Goal: Communication & Community: Answer question/provide support

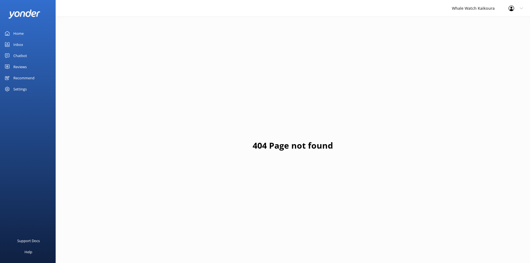
click at [31, 47] on link "Inbox" at bounding box center [28, 44] width 56 height 11
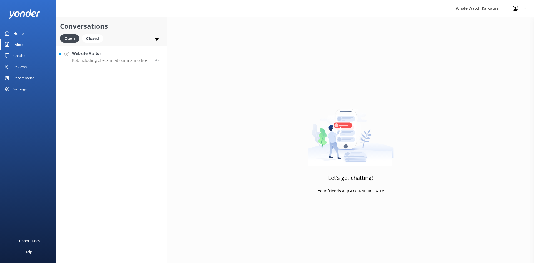
click at [106, 51] on h4 "Website Visitor" at bounding box center [111, 53] width 79 height 6
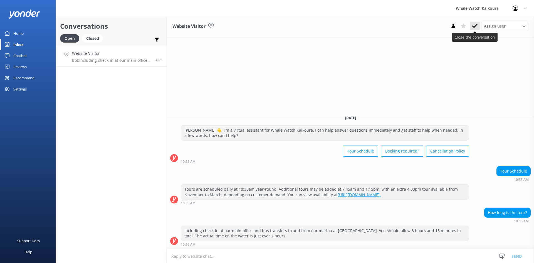
click at [471, 23] on button at bounding box center [474, 26] width 10 height 8
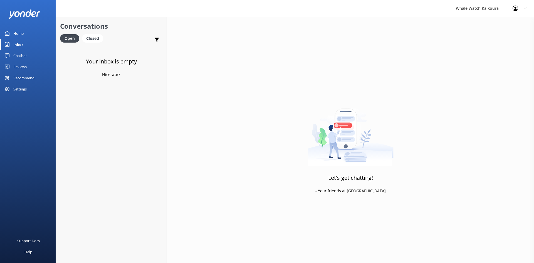
drag, startPoint x: 270, startPoint y: 254, endPoint x: 274, endPoint y: 262, distance: 9.0
click at [272, 258] on div "Let's get chatting! - Your friends at [GEOGRAPHIC_DATA]" at bounding box center [350, 148] width 367 height 263
